Goal: Information Seeking & Learning: Learn about a topic

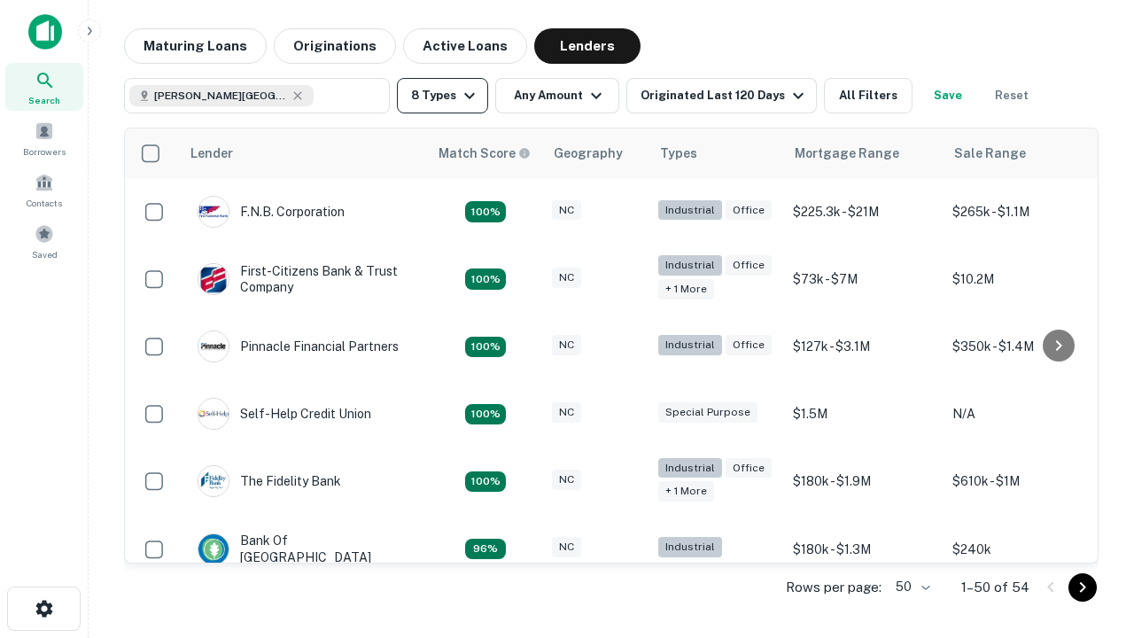
click at [442, 96] on button "8 Types" at bounding box center [442, 95] width 91 height 35
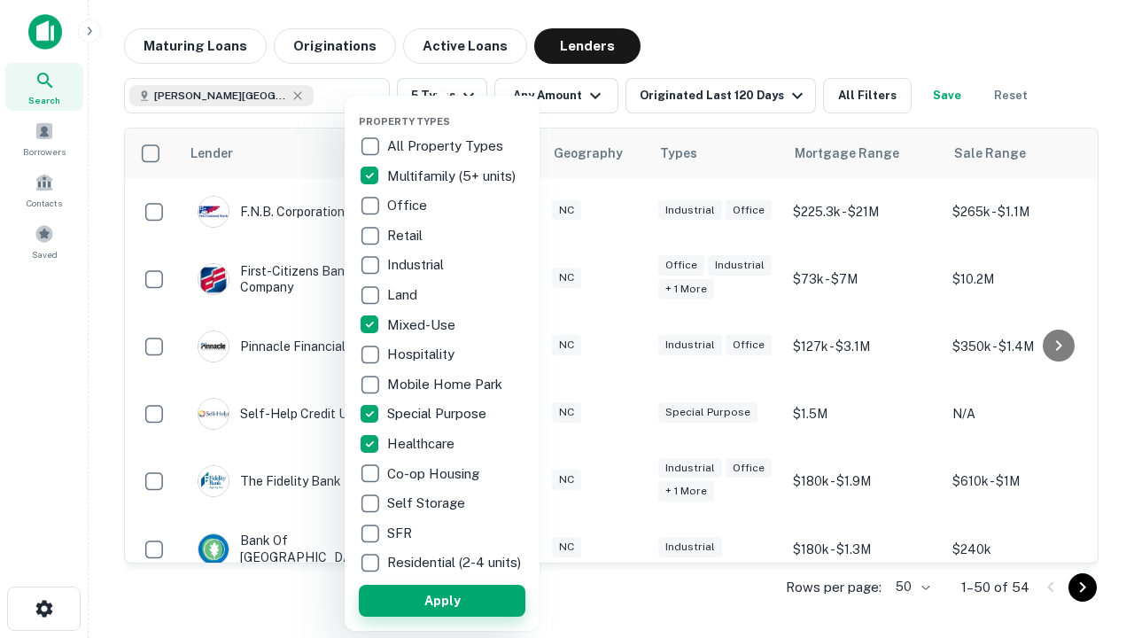
click at [442, 600] on button "Apply" at bounding box center [442, 601] width 167 height 32
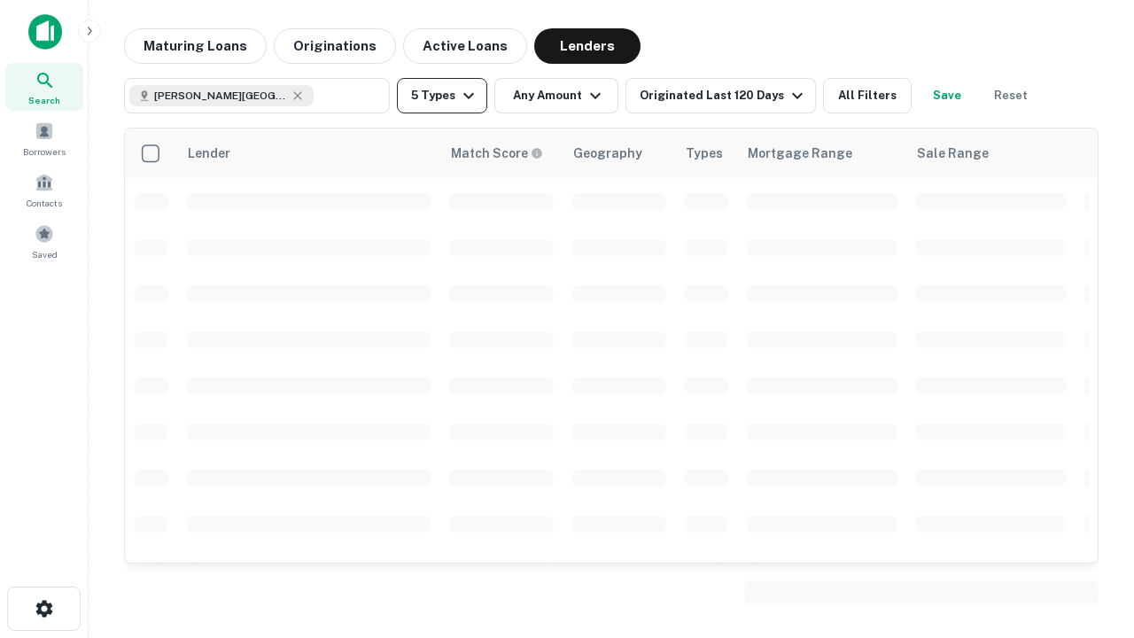
click at [442, 96] on button "5 Types" at bounding box center [442, 95] width 90 height 35
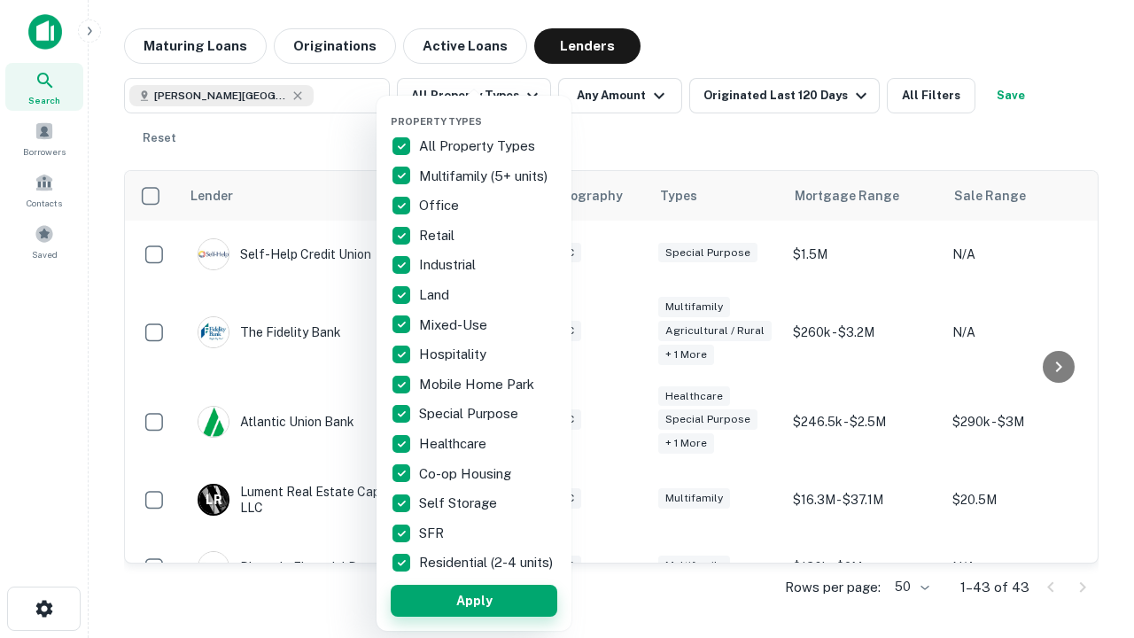
click at [474, 600] on button "Apply" at bounding box center [474, 601] width 167 height 32
